Goal: Ask a question

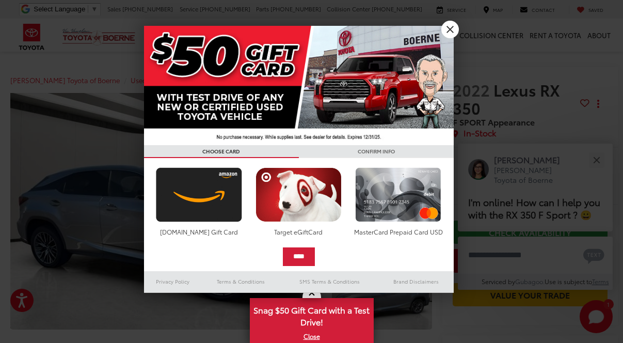
click at [453, 30] on link "X" at bounding box center [450, 30] width 18 height 18
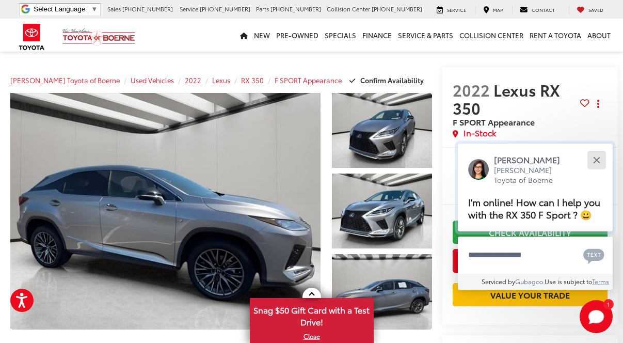
click at [597, 149] on button "Close" at bounding box center [596, 160] width 22 height 22
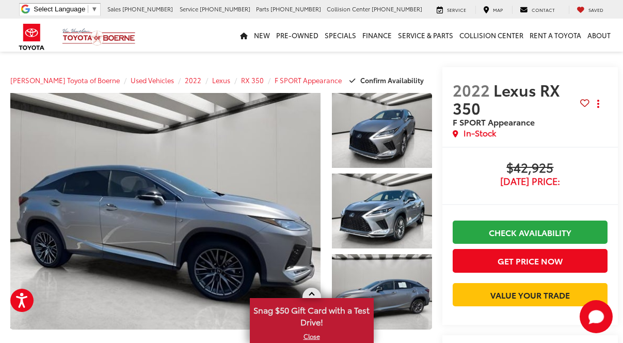
click at [312, 339] on link "X" at bounding box center [312, 335] width 122 height 11
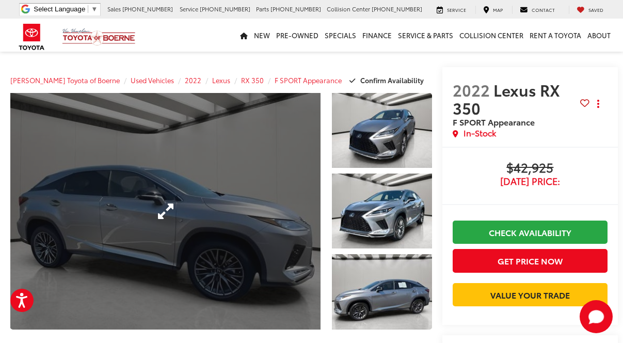
click at [177, 203] on link "Expand Photo 0" at bounding box center [165, 211] width 310 height 236
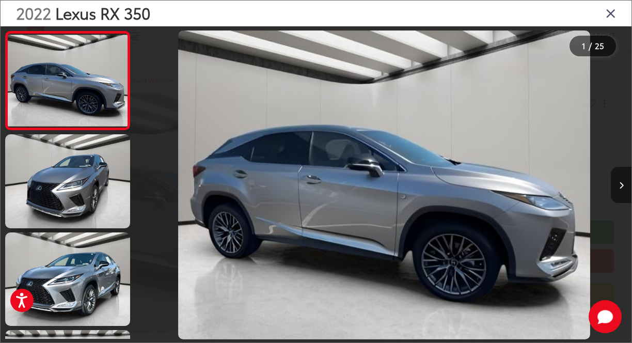
click at [620, 188] on icon "Next image" at bounding box center [621, 185] width 5 height 7
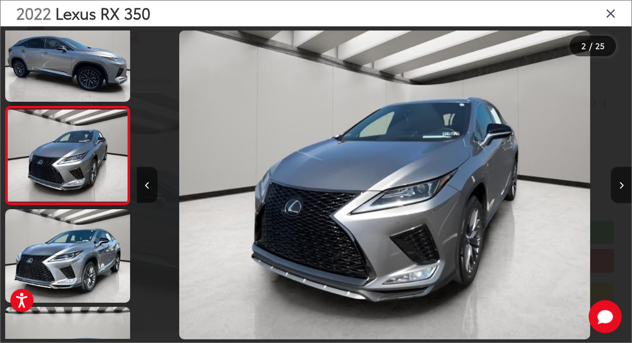
scroll to position [0, 495]
click at [622, 187] on icon "Next image" at bounding box center [621, 185] width 5 height 7
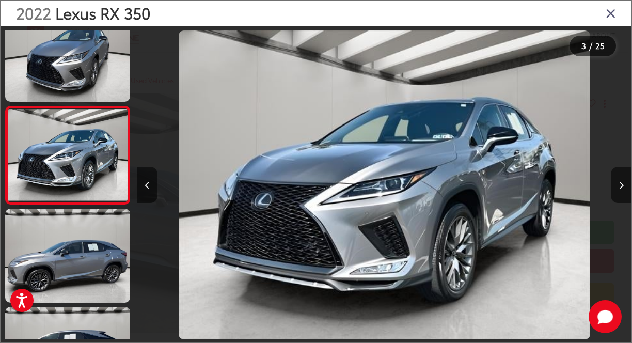
scroll to position [0, 989]
click at [623, 189] on button "Next image" at bounding box center [621, 185] width 21 height 36
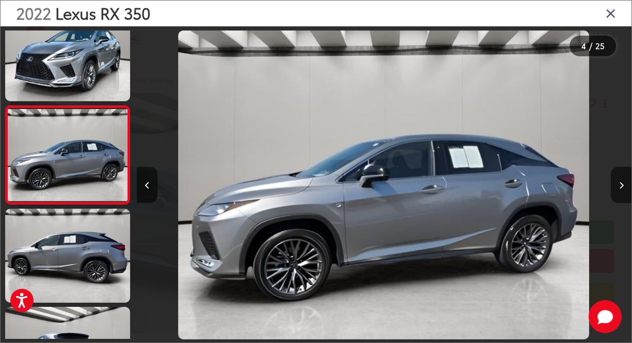
scroll to position [0, 1484]
click at [622, 184] on icon "Next image" at bounding box center [621, 185] width 5 height 7
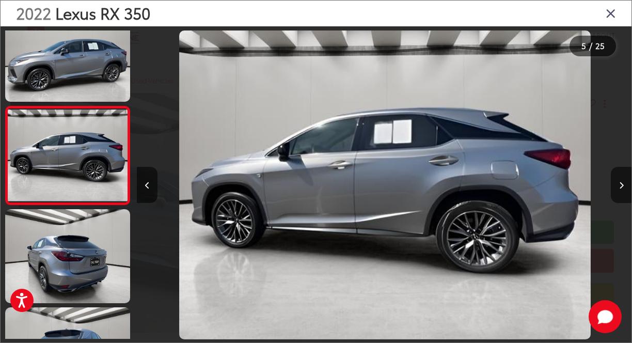
scroll to position [0, 0]
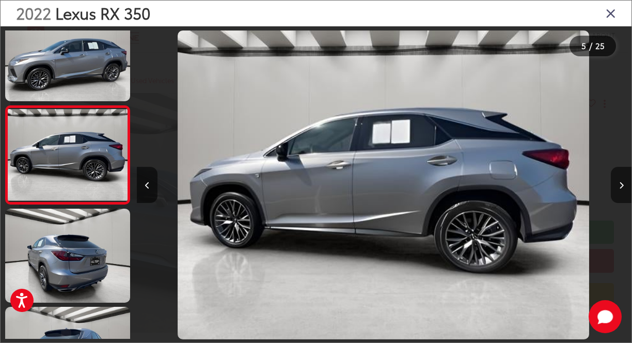
click at [387, 180] on img "2022 Lexus RX 350 F SPORT Appearance 4" at bounding box center [383, 184] width 411 height 309
click at [620, 190] on button "Next image" at bounding box center [621, 185] width 21 height 36
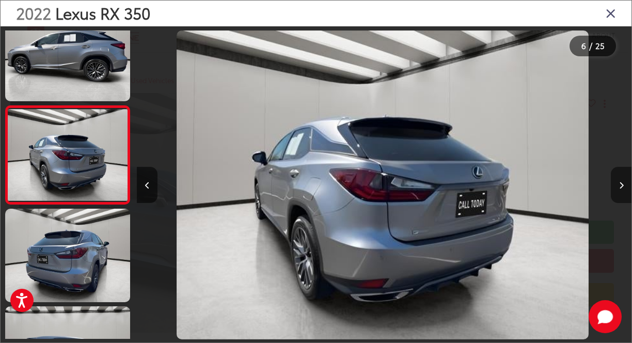
click at [623, 186] on icon "Next image" at bounding box center [621, 185] width 5 height 7
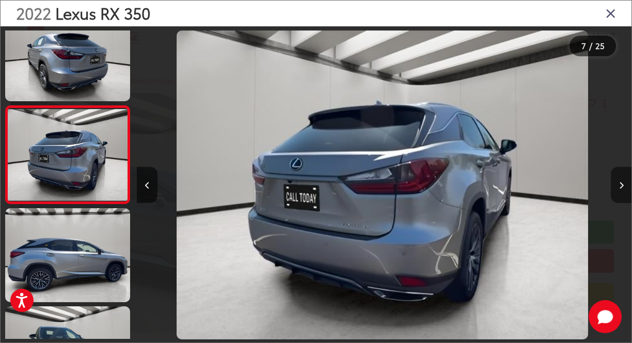
click at [621, 180] on button "Next image" at bounding box center [621, 185] width 21 height 36
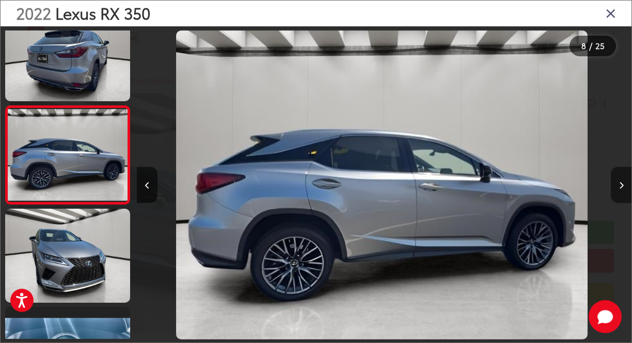
click at [618, 185] on button "Next image" at bounding box center [621, 185] width 21 height 36
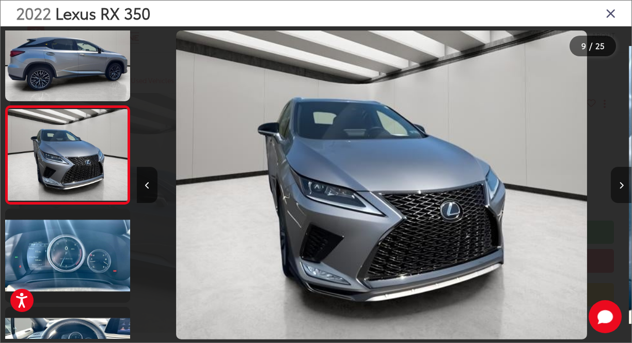
click at [623, 189] on button "Next image" at bounding box center [621, 185] width 21 height 36
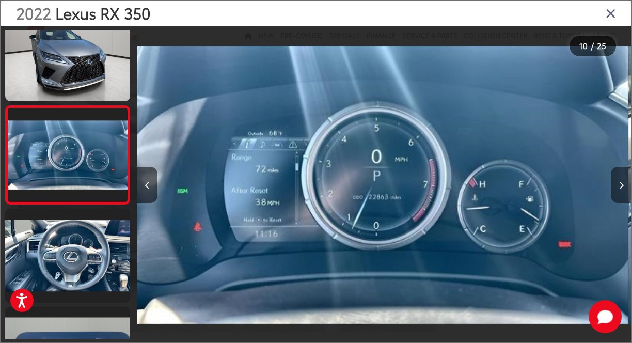
click at [623, 190] on button "Next image" at bounding box center [621, 185] width 21 height 36
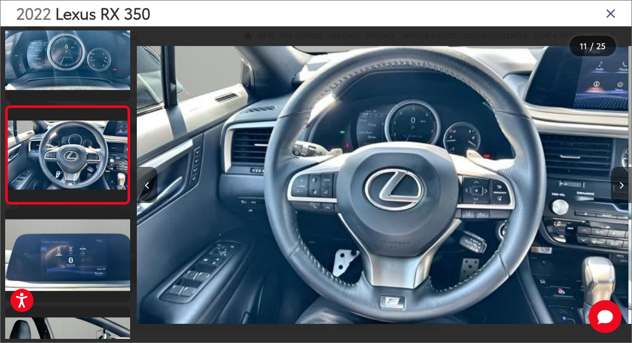
click at [407, 177] on img "2022 Lexus RX 350 F SPORT Appearance 10" at bounding box center [381, 184] width 495 height 309
click at [621, 184] on icon "Next image" at bounding box center [621, 185] width 5 height 7
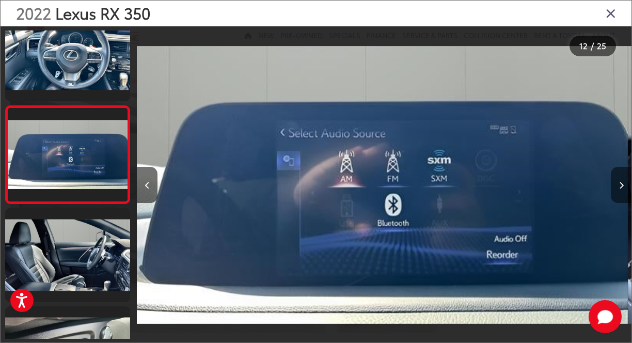
click at [621, 187] on icon "Next image" at bounding box center [621, 185] width 5 height 7
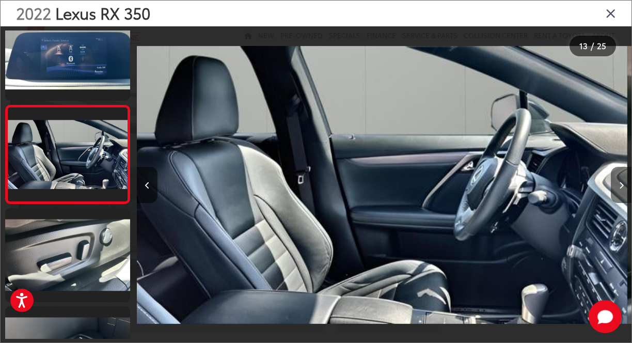
click at [619, 187] on icon "Next image" at bounding box center [621, 185] width 5 height 7
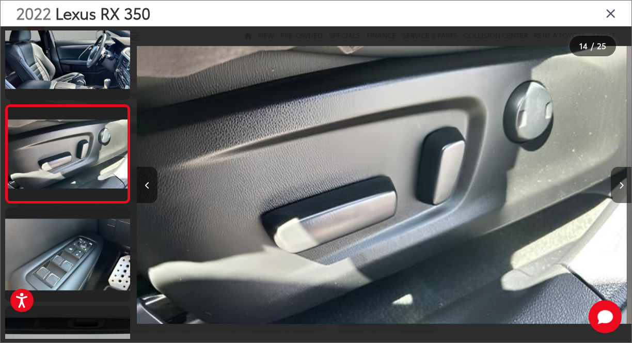
click at [617, 182] on button "Next image" at bounding box center [621, 185] width 21 height 36
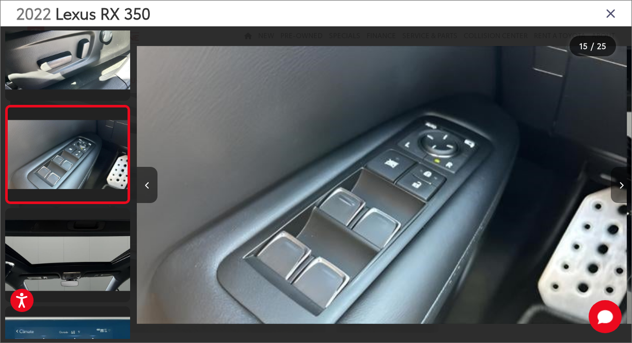
click at [623, 192] on button "Next image" at bounding box center [621, 185] width 21 height 36
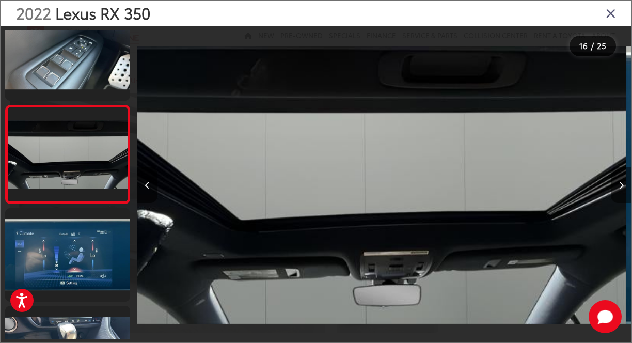
click at [617, 190] on button "Next image" at bounding box center [621, 185] width 21 height 36
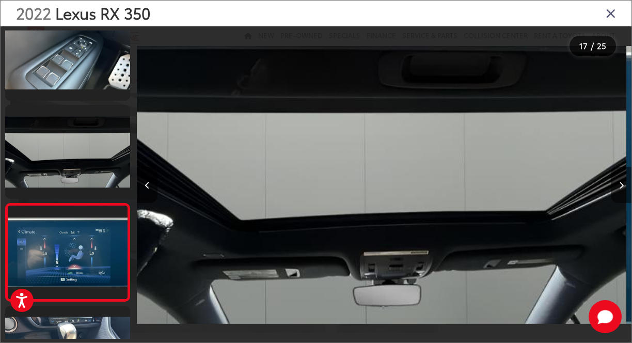
click at [617, 190] on button "Next image" at bounding box center [621, 185] width 21 height 36
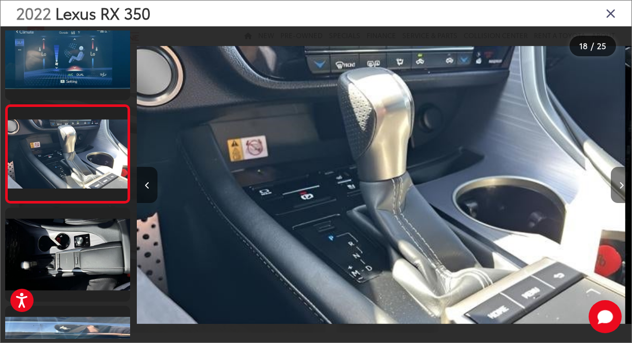
click at [617, 189] on button "Next image" at bounding box center [621, 185] width 21 height 36
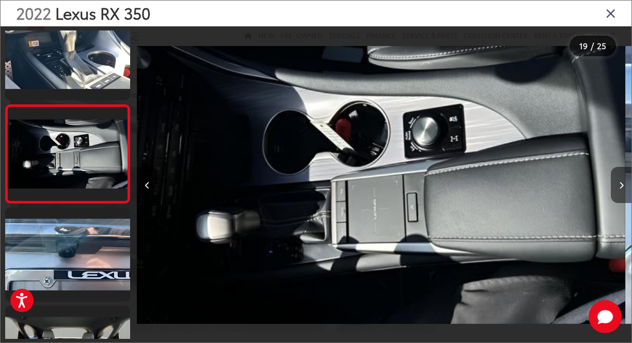
click at [615, 188] on button "Next image" at bounding box center [621, 185] width 21 height 36
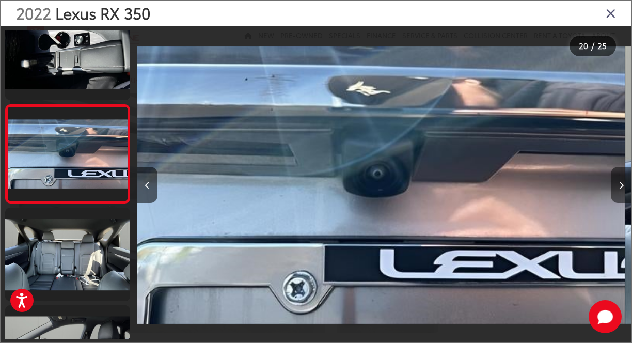
click at [620, 188] on icon "Next image" at bounding box center [621, 185] width 5 height 7
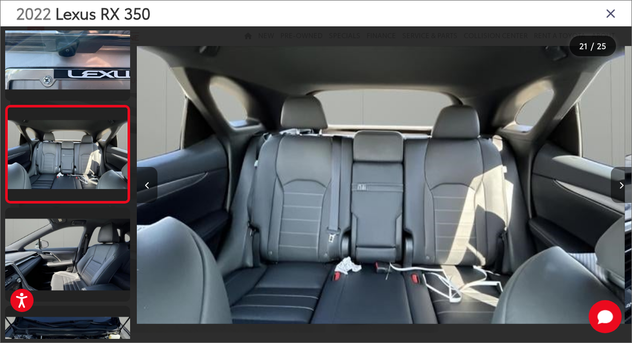
click at [623, 187] on button "Next image" at bounding box center [621, 185] width 21 height 36
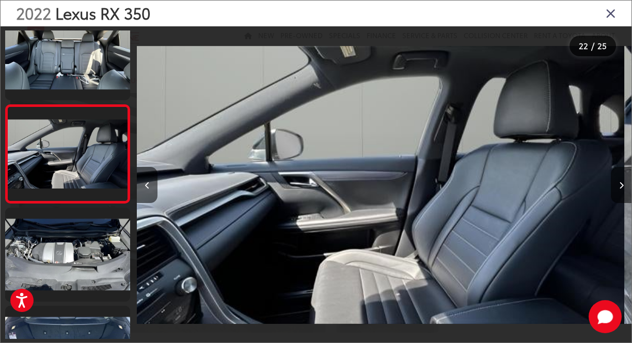
click at [420, 162] on img "2022 Lexus RX 350 F SPORT Appearance 21" at bounding box center [377, 184] width 495 height 309
click at [619, 186] on icon "Next image" at bounding box center [621, 185] width 5 height 7
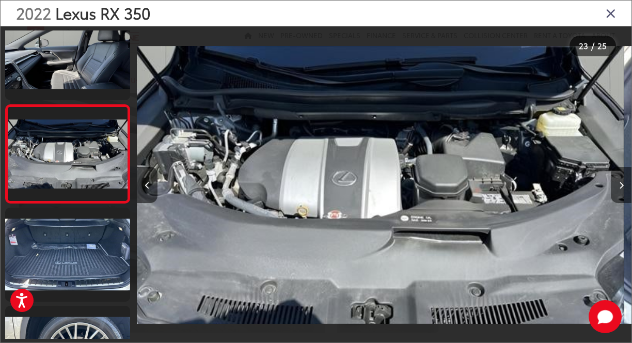
click at [620, 191] on button "Next image" at bounding box center [621, 185] width 21 height 36
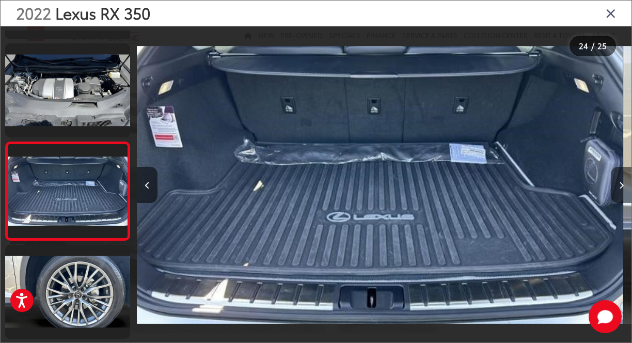
click at [619, 190] on button "Next image" at bounding box center [621, 185] width 21 height 36
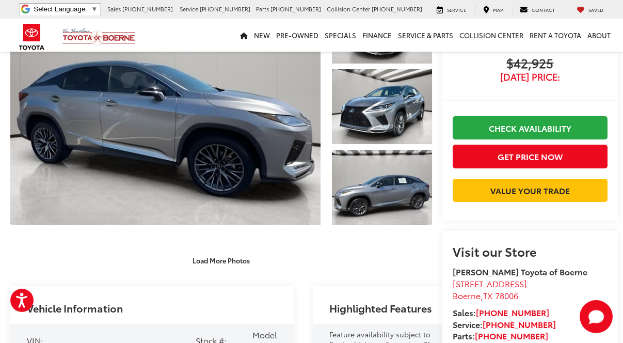
scroll to position [82, 0]
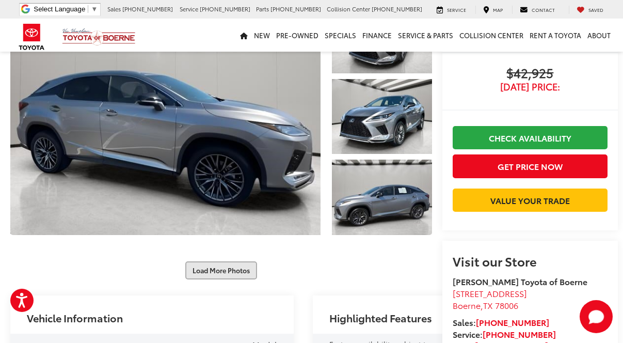
click at [224, 261] on button "Load More Photos" at bounding box center [221, 270] width 72 height 18
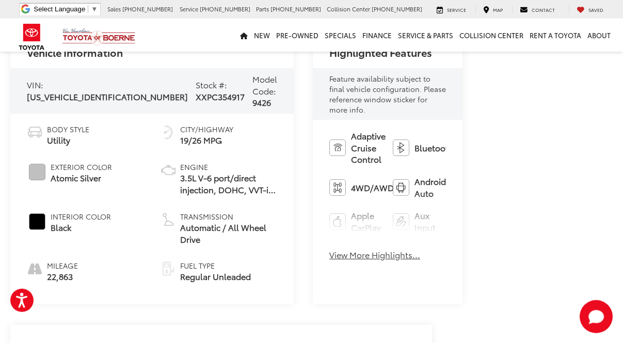
scroll to position [678, 0]
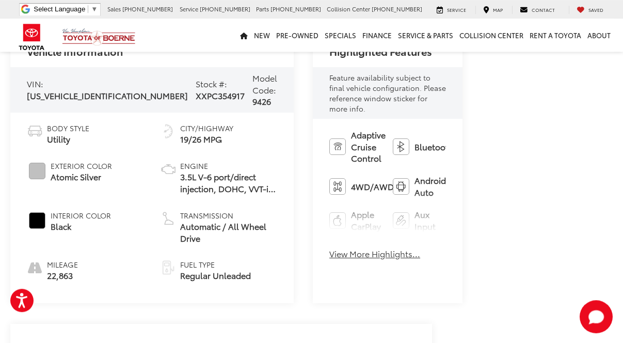
click at [329, 248] on button "View More Highlights..." at bounding box center [374, 254] width 91 height 12
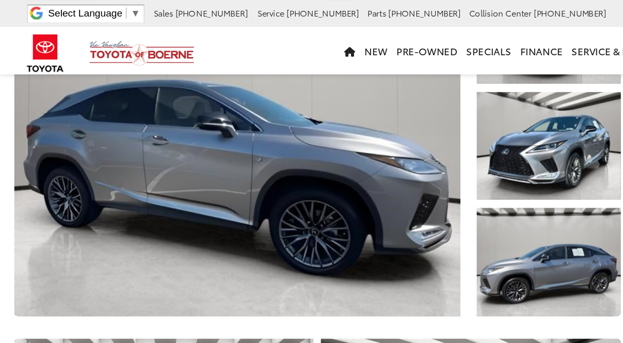
scroll to position [0, 0]
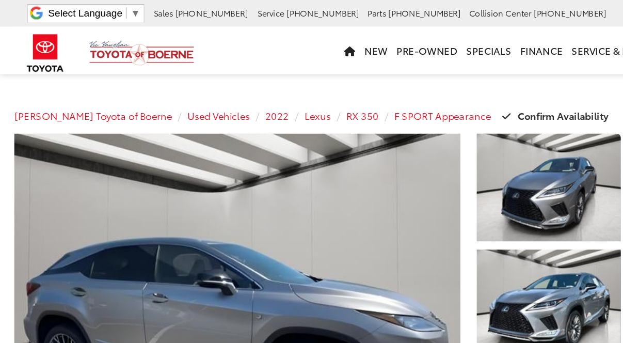
click at [203, 30] on div "New New Vehicles New Specials New Tundra Inventory Schedule Test Drive ToyotaCa…" at bounding box center [312, 35] width 604 height 33
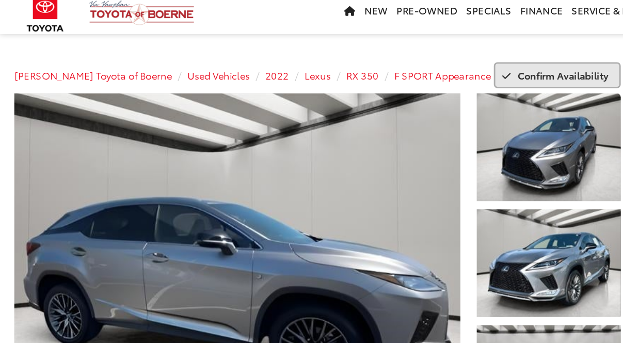
click at [383, 79] on span "Confirm Availability" at bounding box center [391, 79] width 63 height 9
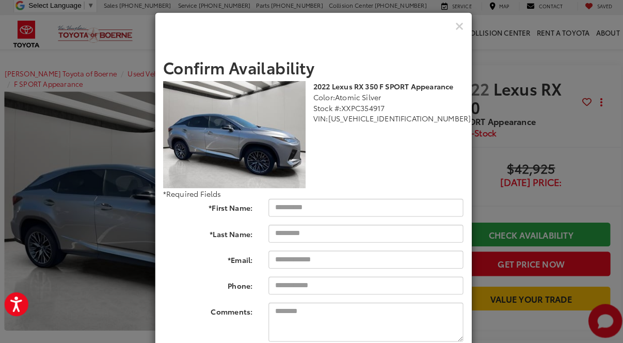
click at [446, 26] on div "Check Pricing and Availability" at bounding box center [311, 29] width 309 height 26
click at [451, 32] on icon "Close" at bounding box center [454, 29] width 8 height 11
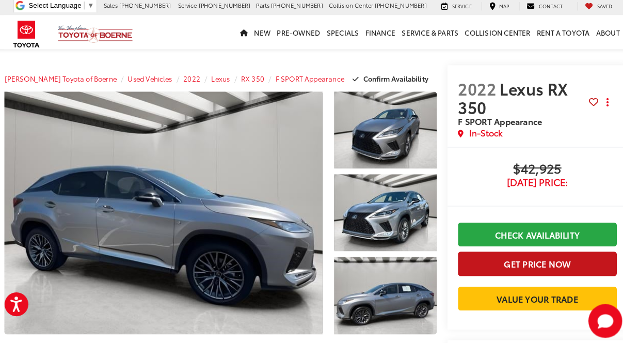
click at [518, 258] on button "Get Price Now" at bounding box center [530, 260] width 155 height 23
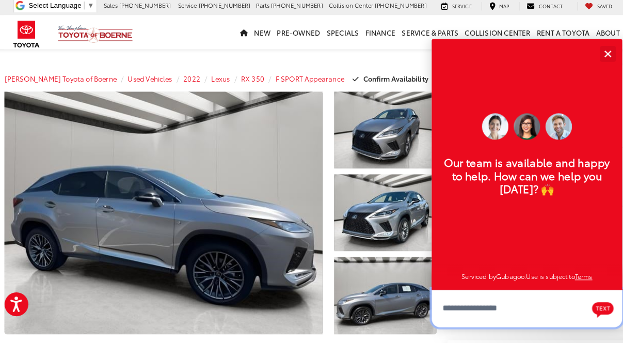
scroll to position [12, 0]
click at [499, 310] on textarea "Type your message" at bounding box center [520, 303] width 186 height 37
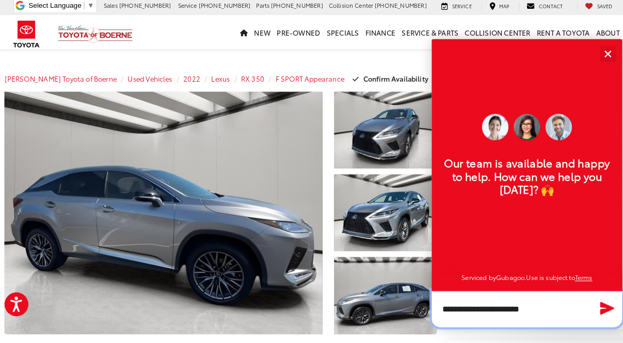
type textarea "**********"
click at [596, 301] on icon "Send Message" at bounding box center [598, 304] width 13 height 12
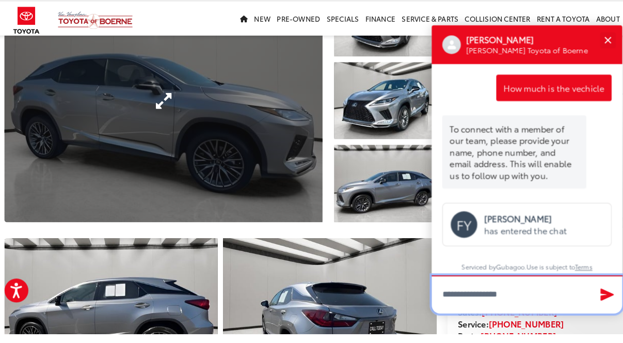
scroll to position [97, 0]
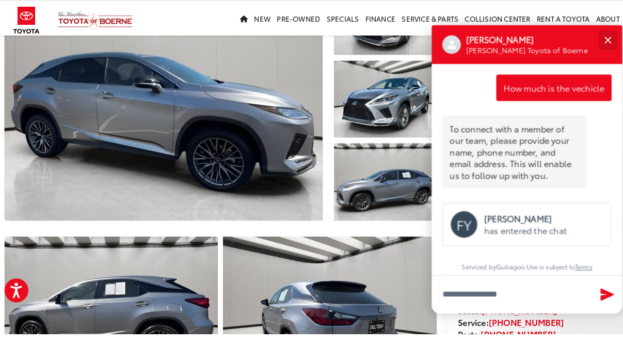
click at [600, 54] on div "Close" at bounding box center [598, 56] width 7 height 7
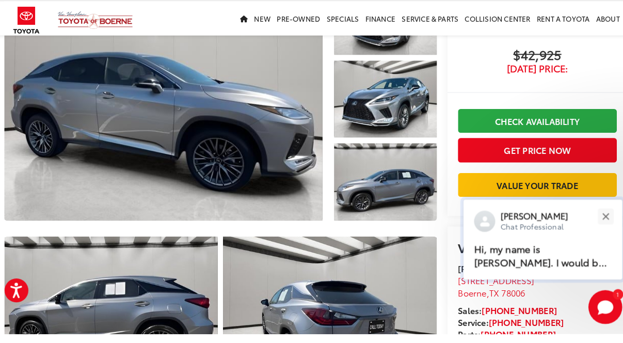
click at [523, 240] on p "Chat Professional" at bounding box center [527, 238] width 66 height 10
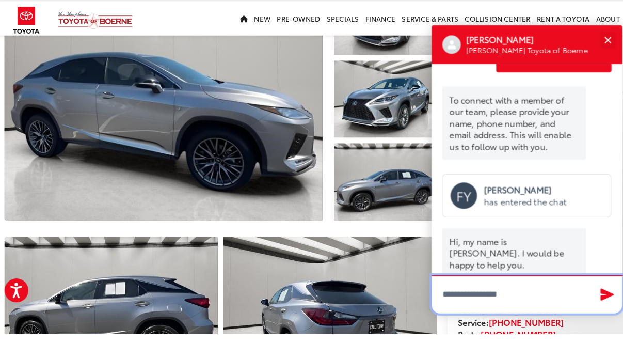
scroll to position [56, 0]
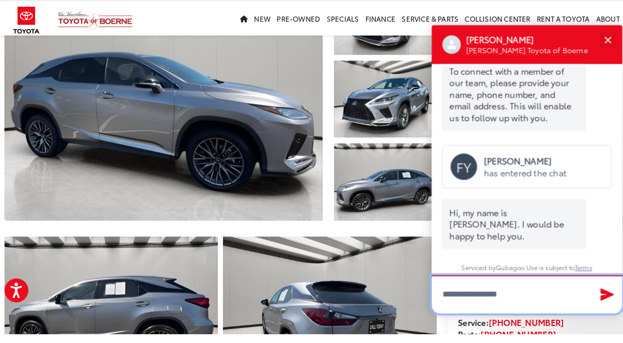
click at [516, 293] on textarea "Type your message" at bounding box center [520, 303] width 186 height 37
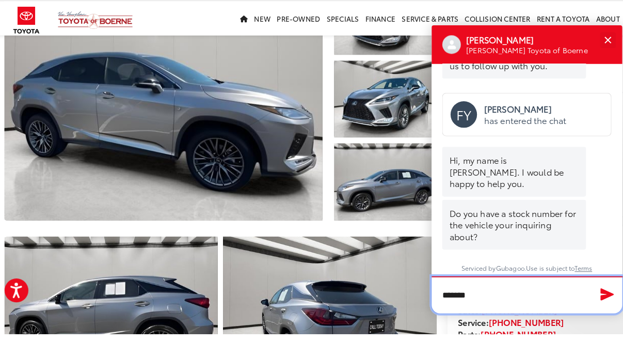
scroll to position [107, 0]
type textarea "********"
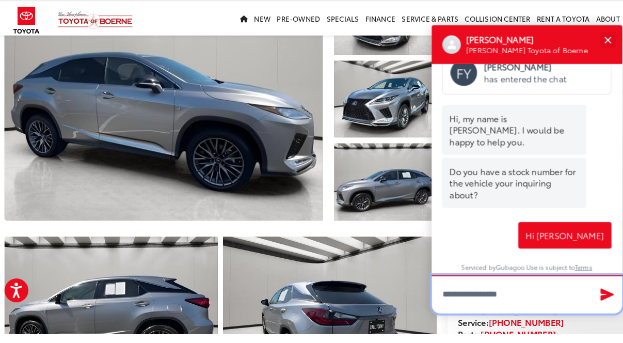
scroll to position [148, 0]
click at [317, 81] on div at bounding box center [218, 117] width 427 height 242
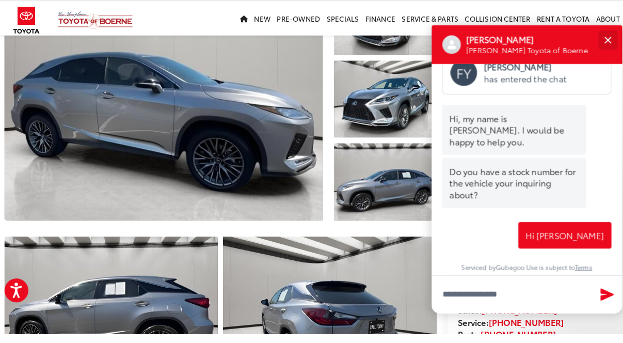
click at [597, 58] on div "Close" at bounding box center [598, 56] width 7 height 7
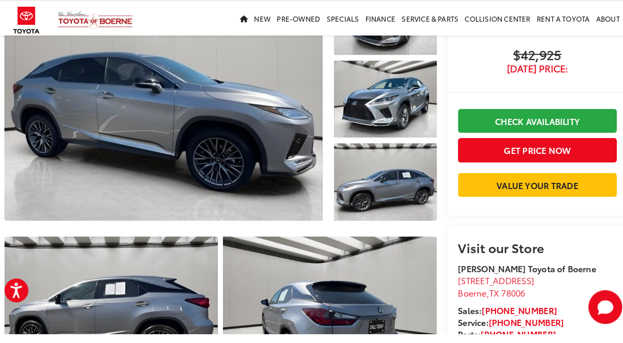
scroll to position [0, 0]
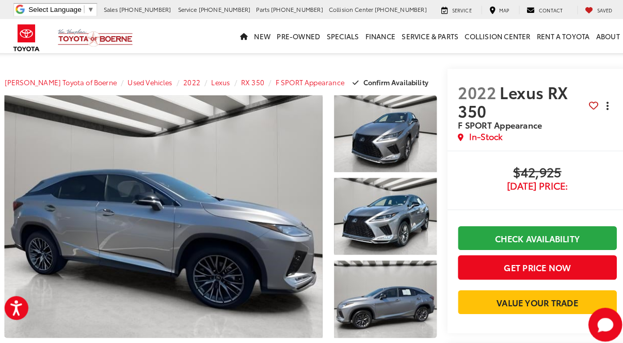
click at [597, 107] on icon "dropdown dots" at bounding box center [598, 107] width 2 height 2
click at [551, 108] on span "2022 Lexus RX 350" at bounding box center [516, 99] width 127 height 36
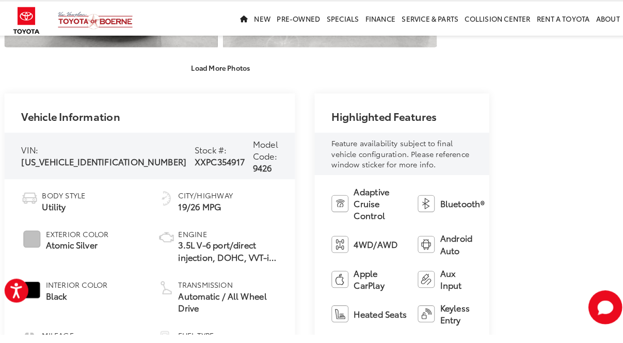
scroll to position [599, 0]
click at [196, 168] on span "XXPC354917" at bounding box center [220, 174] width 49 height 12
copy span "XXPC354917"
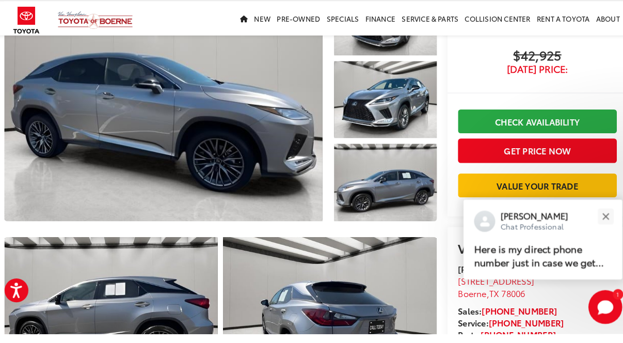
scroll to position [110, 0]
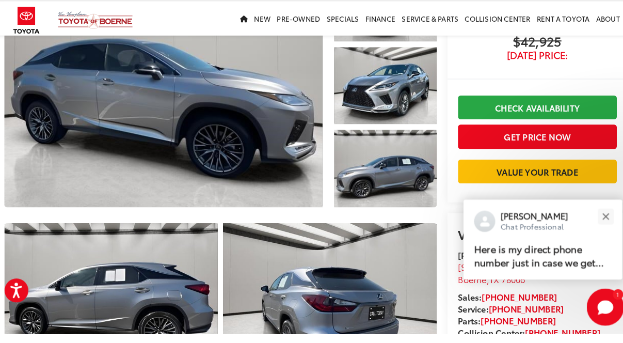
click at [596, 316] on icon "Start Chat" at bounding box center [595, 316] width 15 height 13
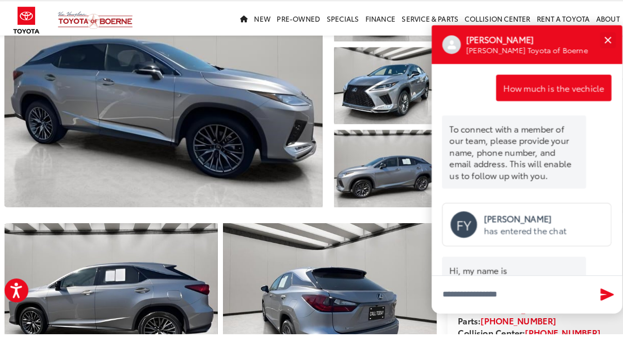
scroll to position [221, 0]
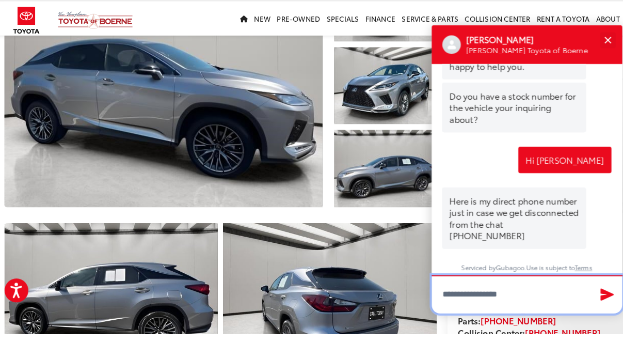
click at [509, 300] on textarea "Type your message" at bounding box center [520, 303] width 186 height 37
paste textarea "**********"
type textarea "**********"
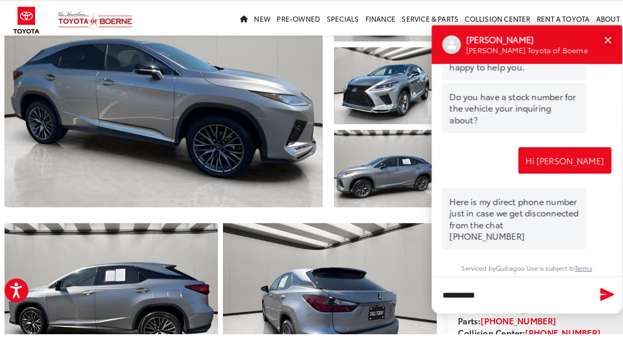
click at [596, 302] on icon "Send Message" at bounding box center [598, 304] width 13 height 12
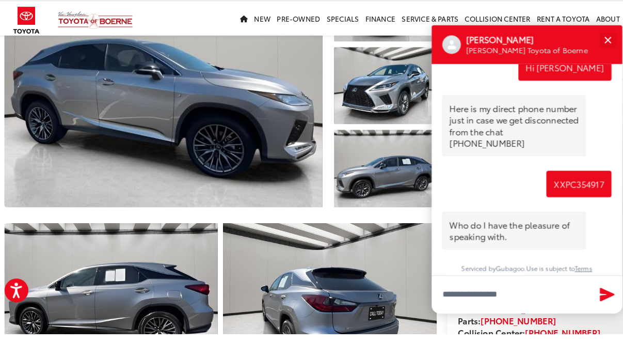
scroll to position [312, 0]
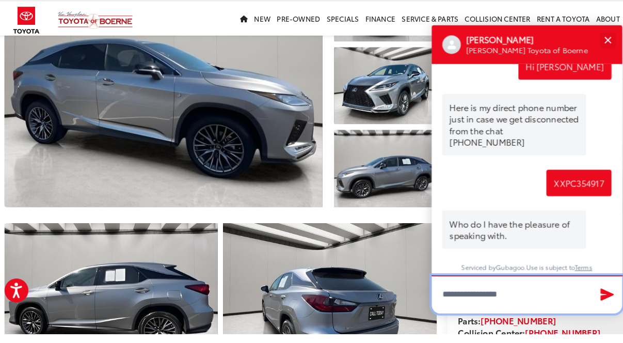
click at [539, 306] on textarea "Type your message" at bounding box center [520, 303] width 186 height 37
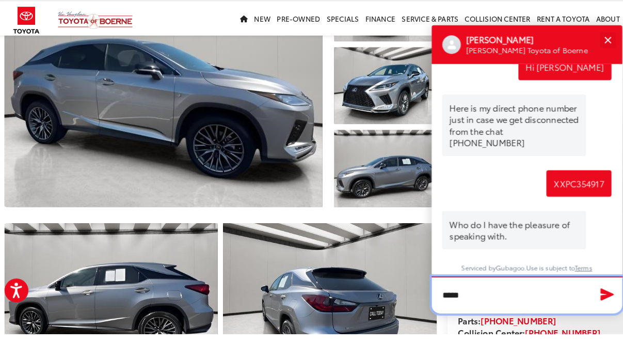
type textarea "******"
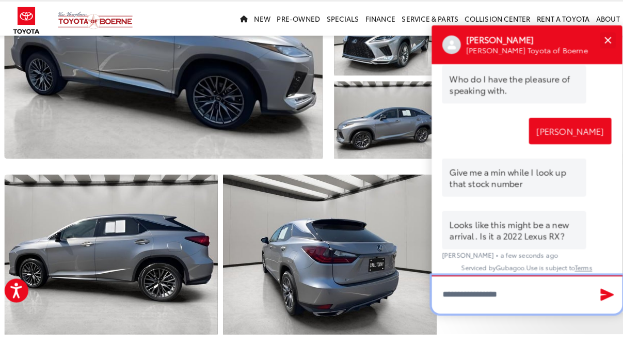
scroll to position [166, 0]
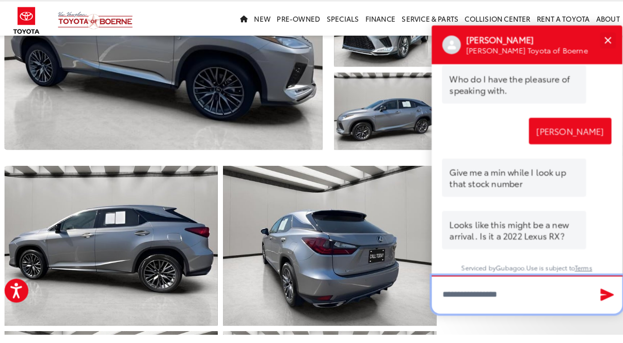
click at [531, 303] on textarea "Type your message" at bounding box center [520, 303] width 186 height 37
type textarea "***"
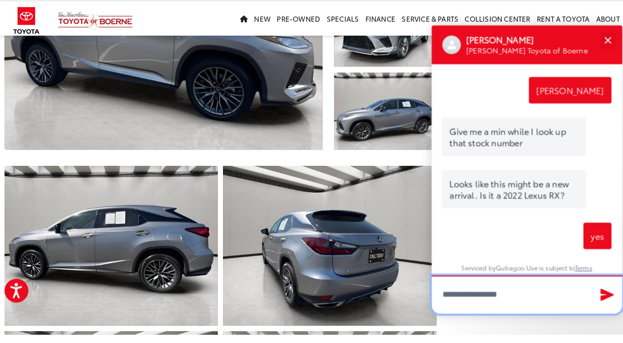
scroll to position [495, 0]
click at [481, 298] on textarea "Type your message" at bounding box center [520, 303] width 186 height 37
paste textarea "**********"
type textarea "**********"
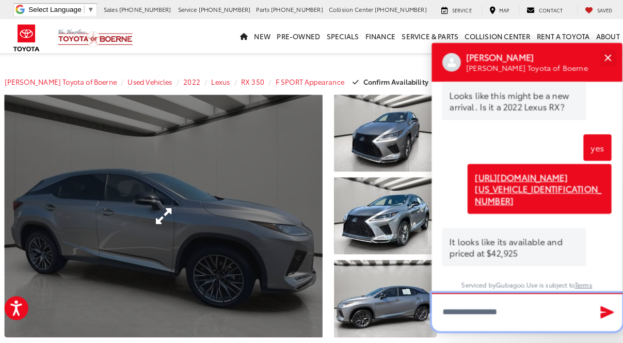
scroll to position [0, 0]
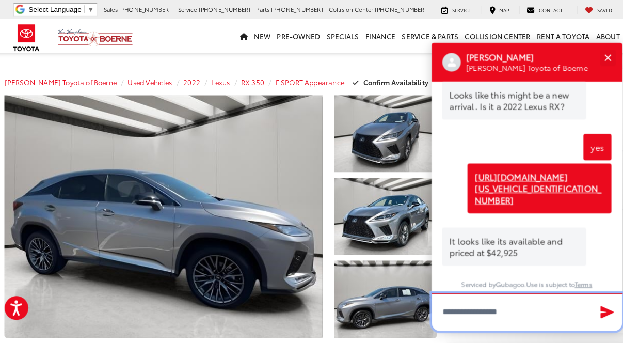
click at [515, 308] on textarea "Type your message" at bounding box center [520, 303] width 186 height 37
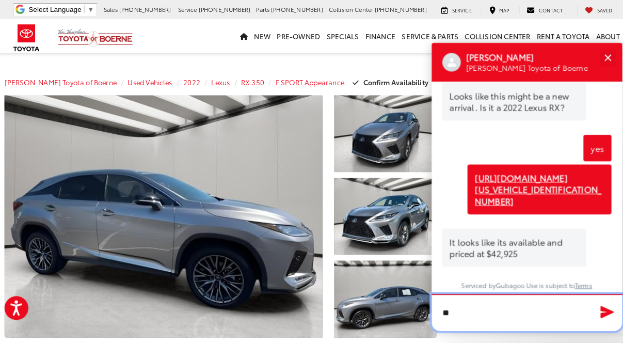
scroll to position [630, 0]
type textarea "*"
type textarea "**********"
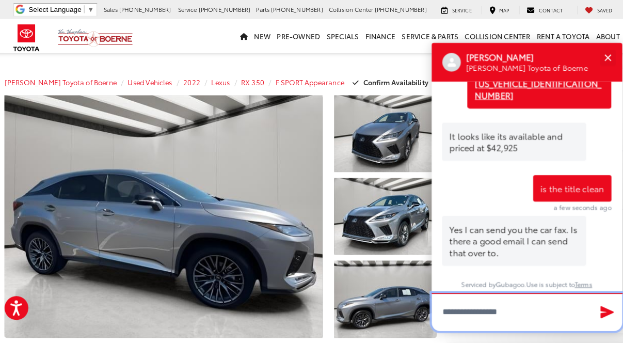
scroll to position [734, 0]
